Goal: Task Accomplishment & Management: Manage account settings

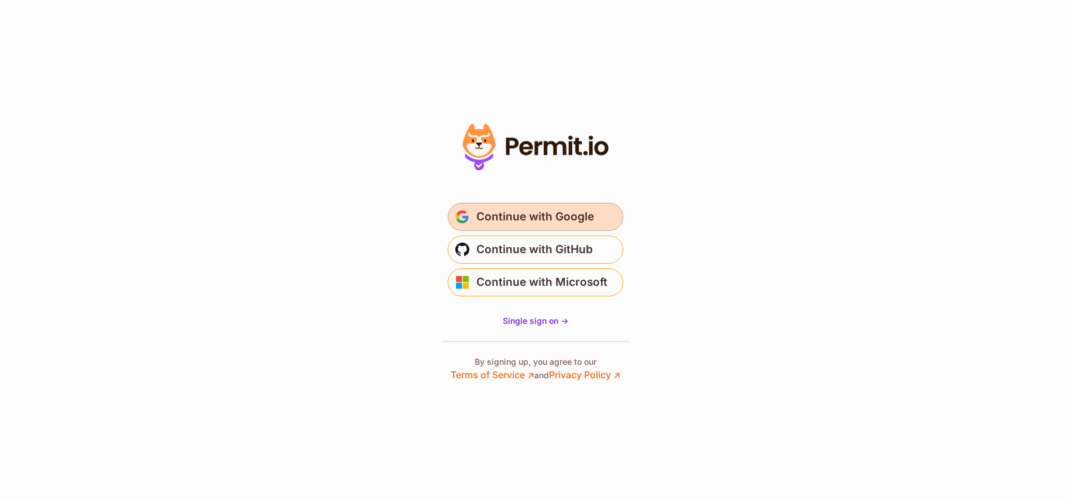
click at [542, 210] on span "Continue with Google" at bounding box center [535, 217] width 118 height 19
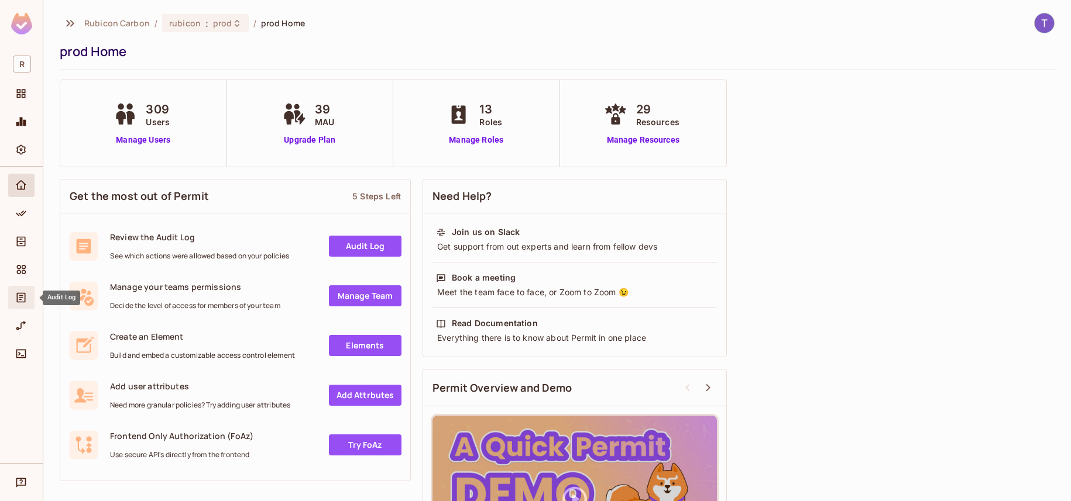
click at [21, 300] on icon "Audit Log" at bounding box center [21, 298] width 12 height 12
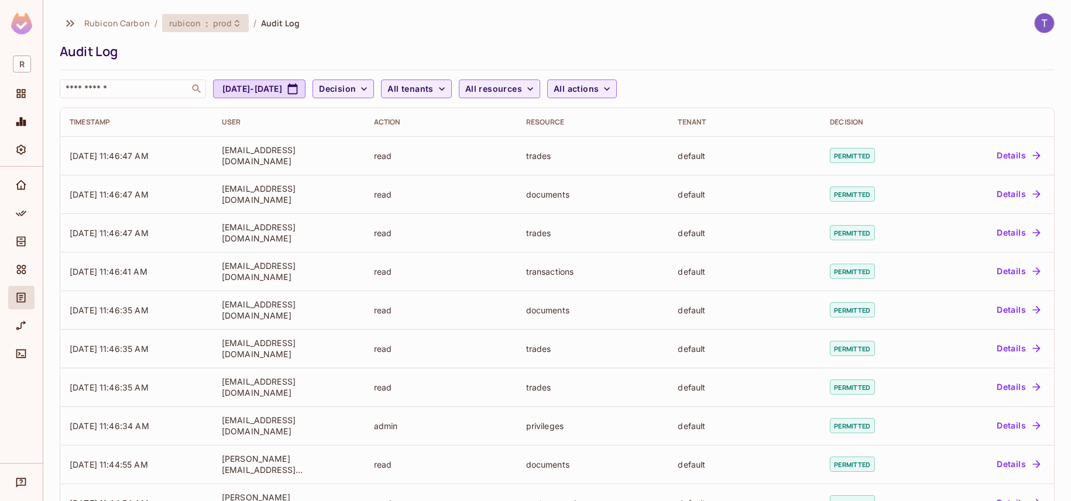
click at [232, 26] on icon at bounding box center [236, 23] width 9 height 9
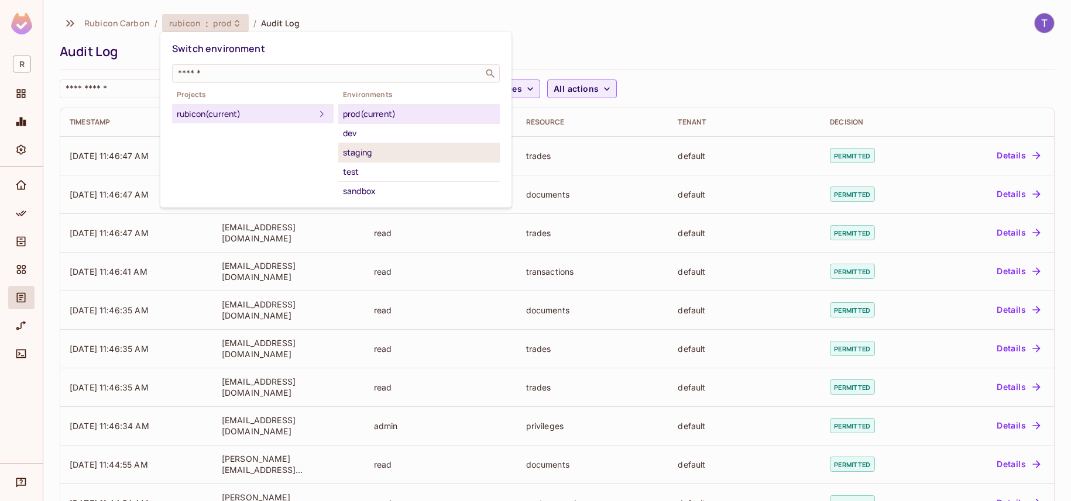
click at [370, 153] on div "staging" at bounding box center [419, 153] width 152 height 14
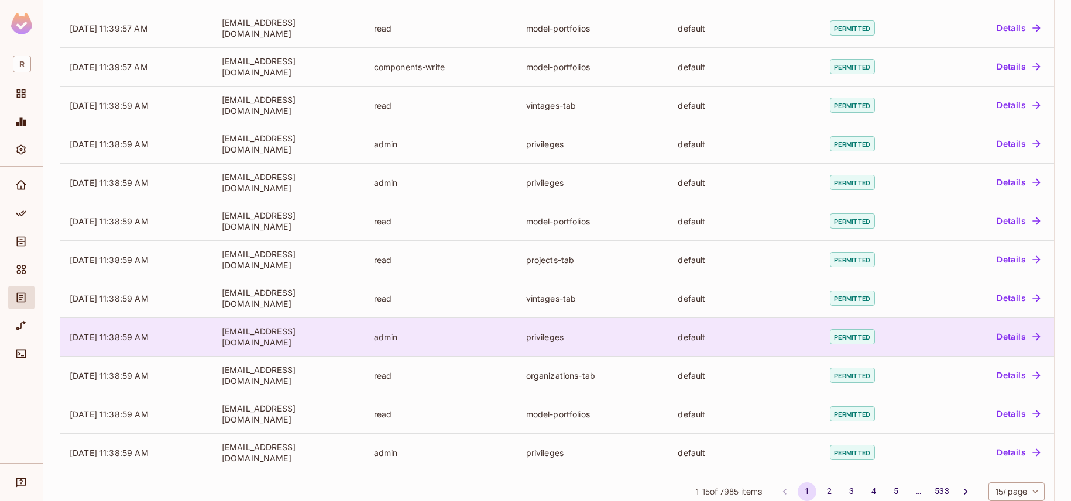
scroll to position [270, 0]
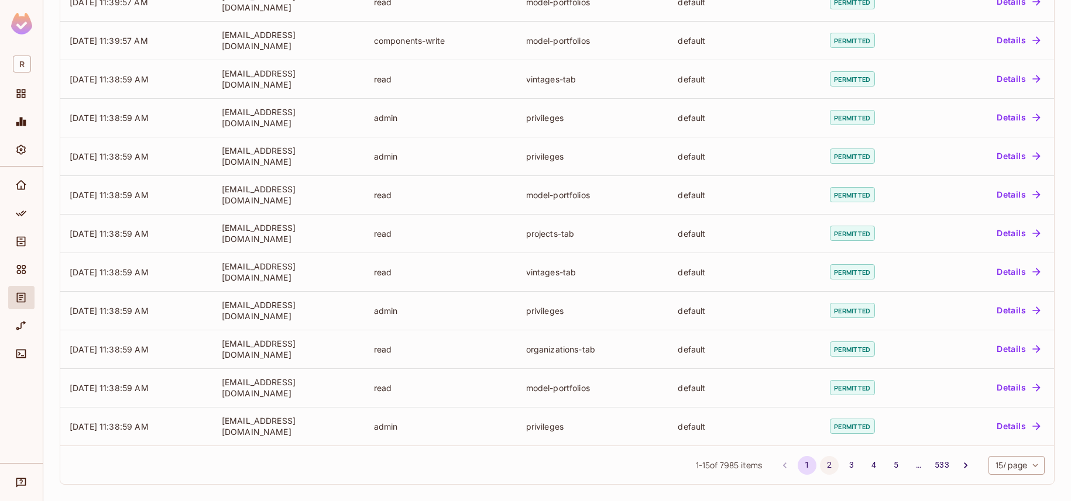
click at [820, 466] on button "2" at bounding box center [829, 465] width 19 height 19
click at [842, 466] on button "3" at bounding box center [851, 465] width 19 height 19
click at [864, 468] on button "4" at bounding box center [873, 465] width 19 height 19
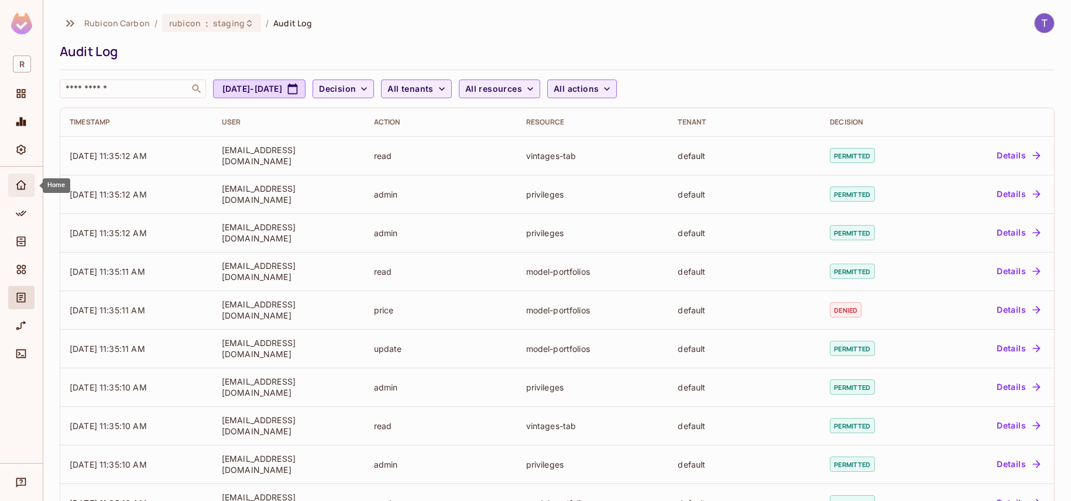
click at [15, 185] on icon "Home" at bounding box center [21, 186] width 12 height 12
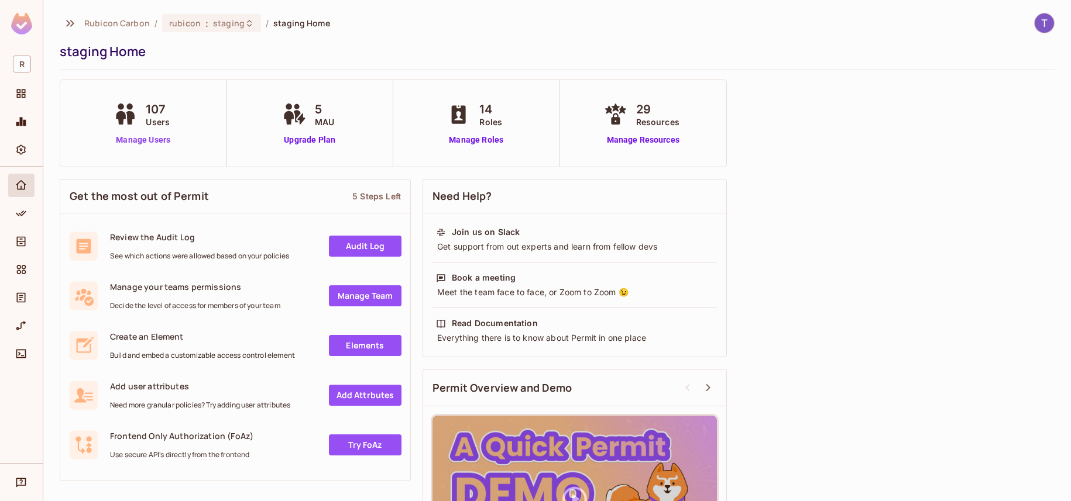
click at [159, 138] on link "Manage Users" at bounding box center [143, 140] width 65 height 12
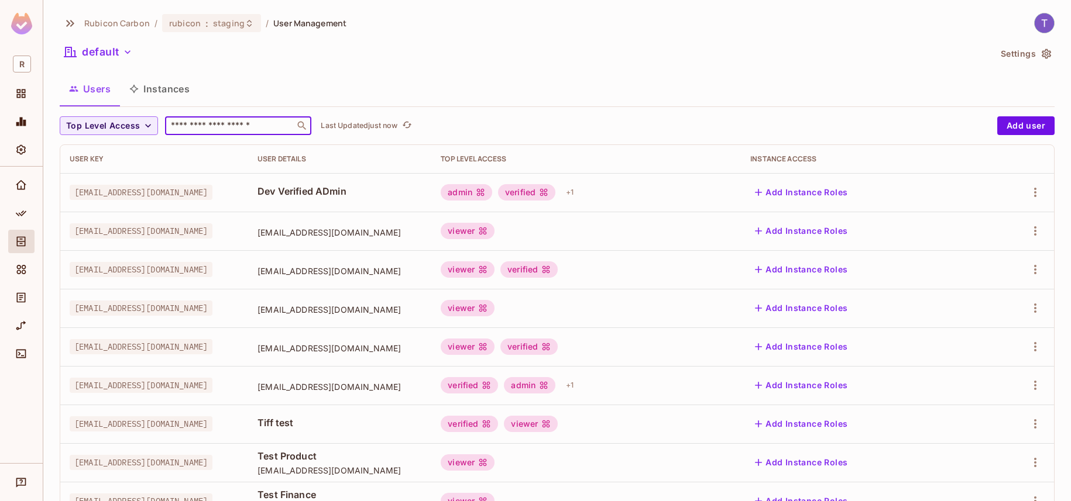
click at [236, 128] on input "text" at bounding box center [230, 126] width 123 height 12
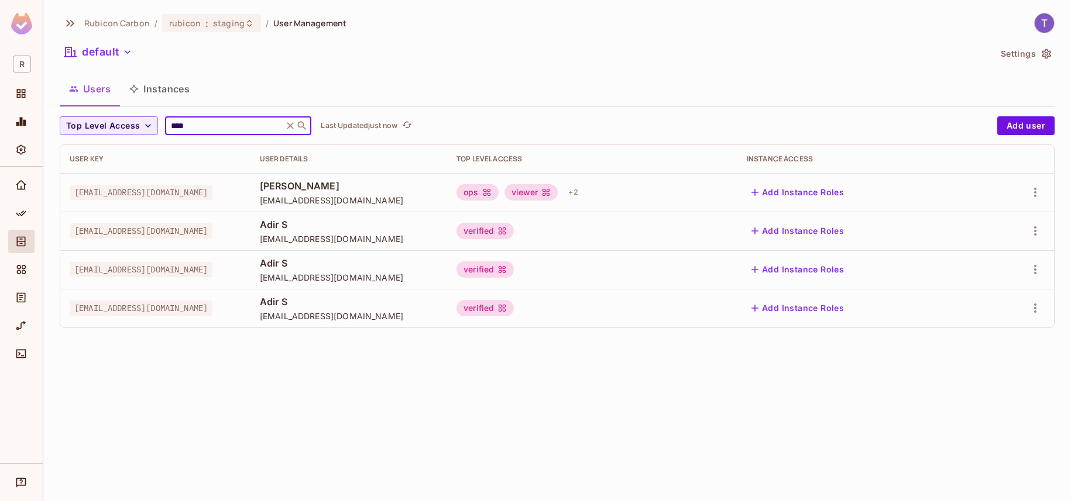
type input "****"
click at [440, 466] on div "Rubicon Carbon / rubicon : staging / User Management default Settings Users Ins…" at bounding box center [557, 250] width 1028 height 501
click at [582, 188] on div "+ 2" at bounding box center [573, 192] width 19 height 19
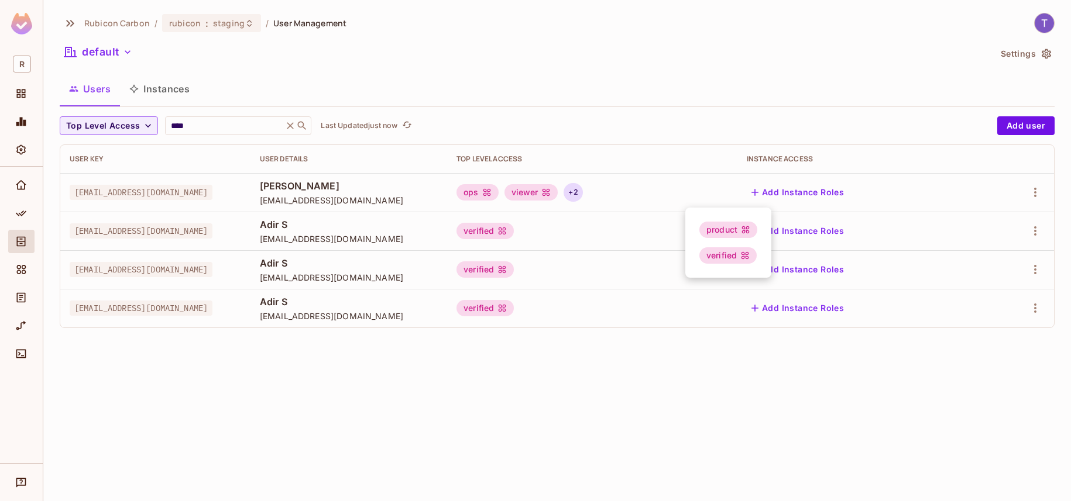
click at [732, 189] on div at bounding box center [535, 250] width 1071 height 501
click at [848, 195] on button "Add Instance Roles" at bounding box center [798, 192] width 102 height 19
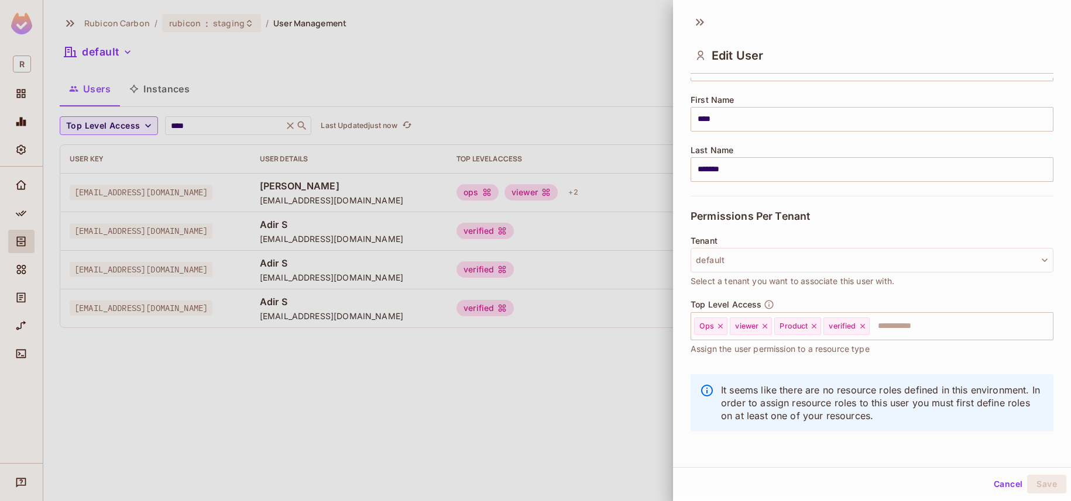
scroll to position [2, 0]
click at [914, 328] on input "text" at bounding box center [951, 324] width 160 height 23
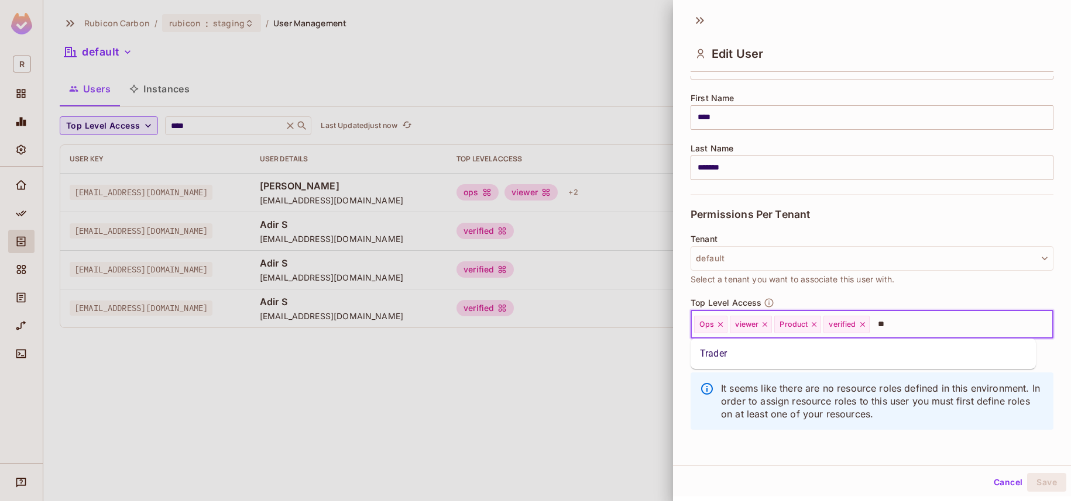
type input "***"
click at [729, 354] on li "Trader" at bounding box center [862, 353] width 345 height 21
click at [946, 322] on input "text" at bounding box center [972, 324] width 115 height 23
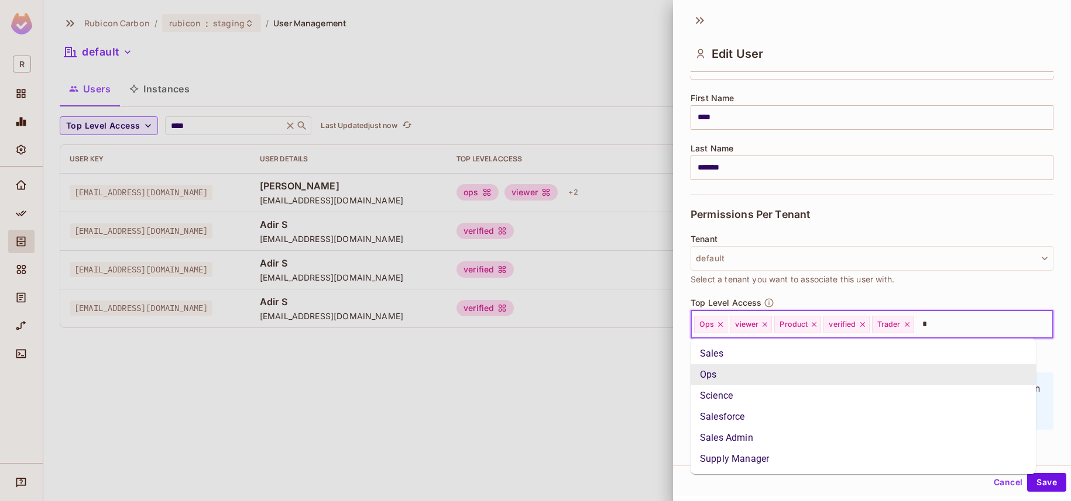
type input "**"
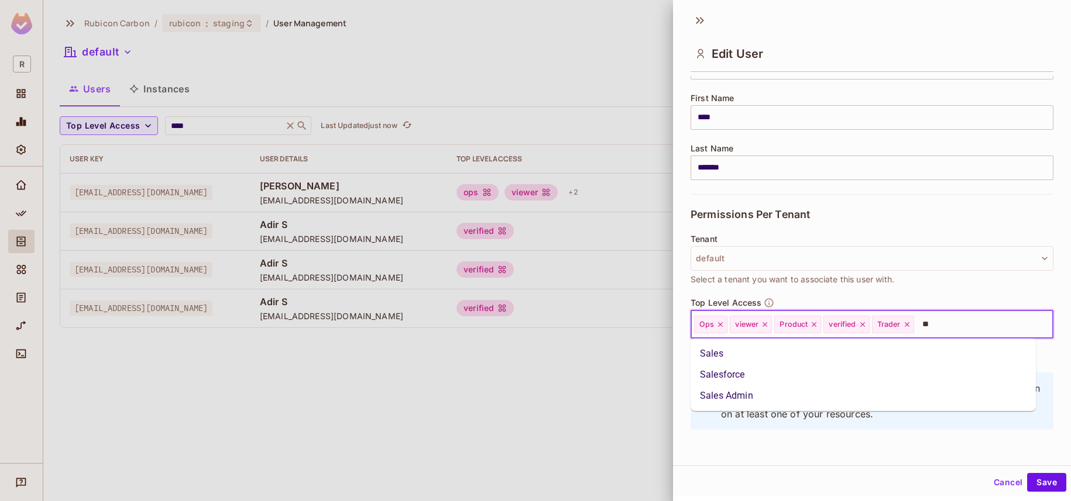
click at [753, 355] on li "Sales" at bounding box center [862, 353] width 345 height 21
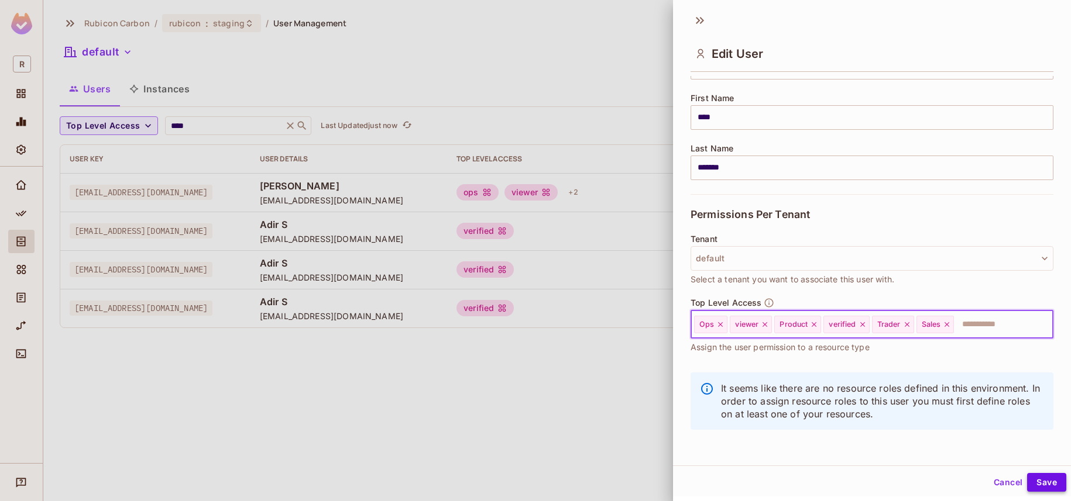
click at [1032, 482] on button "Save" at bounding box center [1046, 482] width 39 height 19
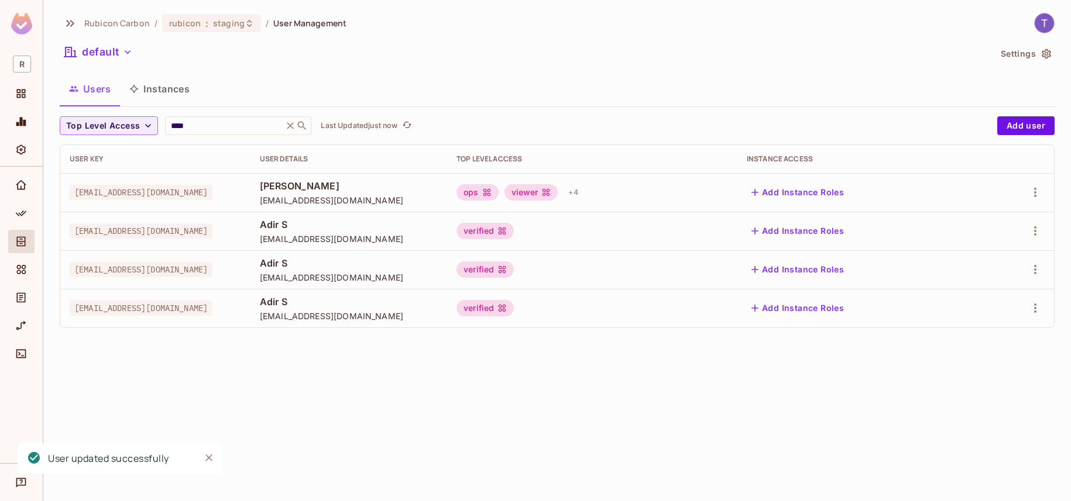
click at [548, 389] on div "Rubicon Carbon / rubicon : staging / User Management default Settings Users Ins…" at bounding box center [557, 250] width 1028 height 501
click at [556, 436] on div "Rubicon Carbon / rubicon : staging / User Management default Settings Users Ins…" at bounding box center [557, 250] width 1028 height 501
